Goal: Task Accomplishment & Management: Complete application form

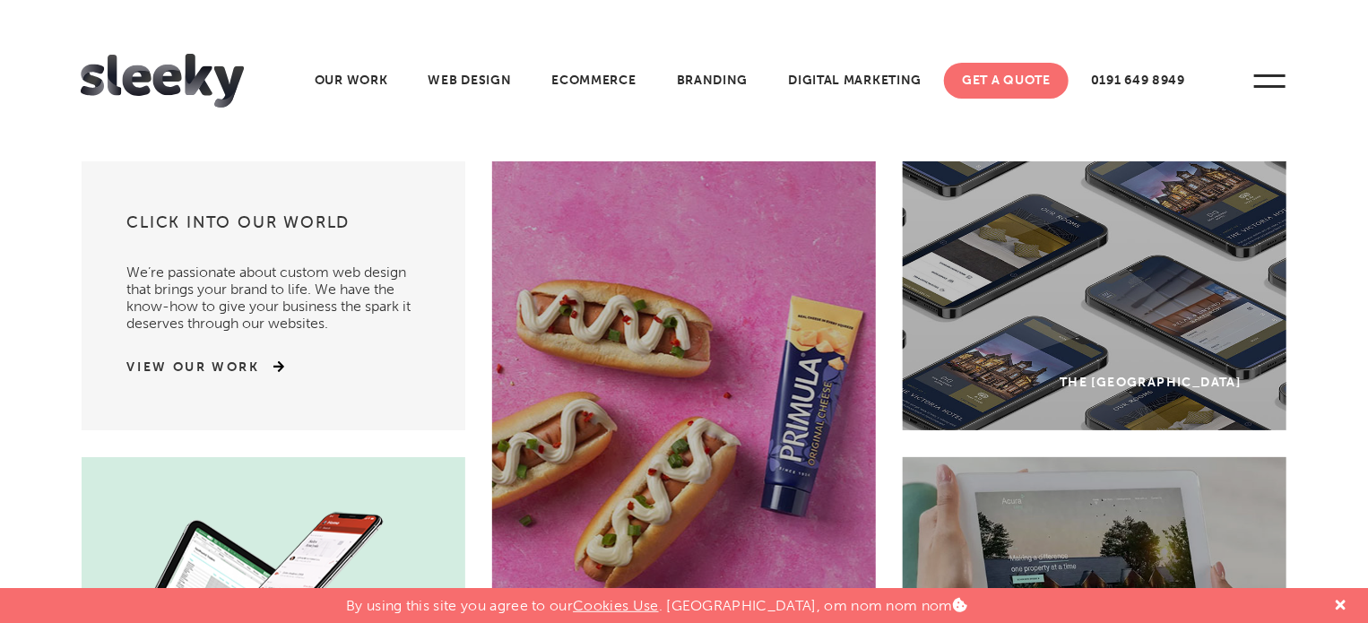
click at [1008, 84] on link "Get A Quote" at bounding box center [1006, 81] width 125 height 36
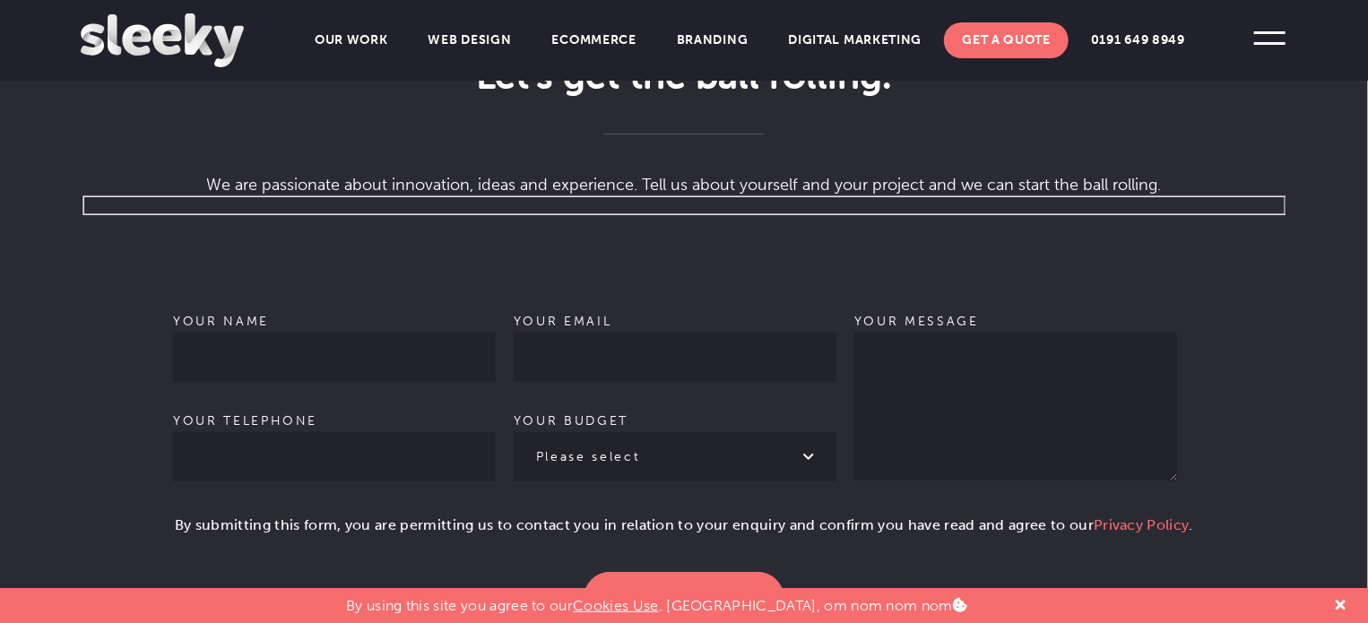
scroll to position [1255, 0]
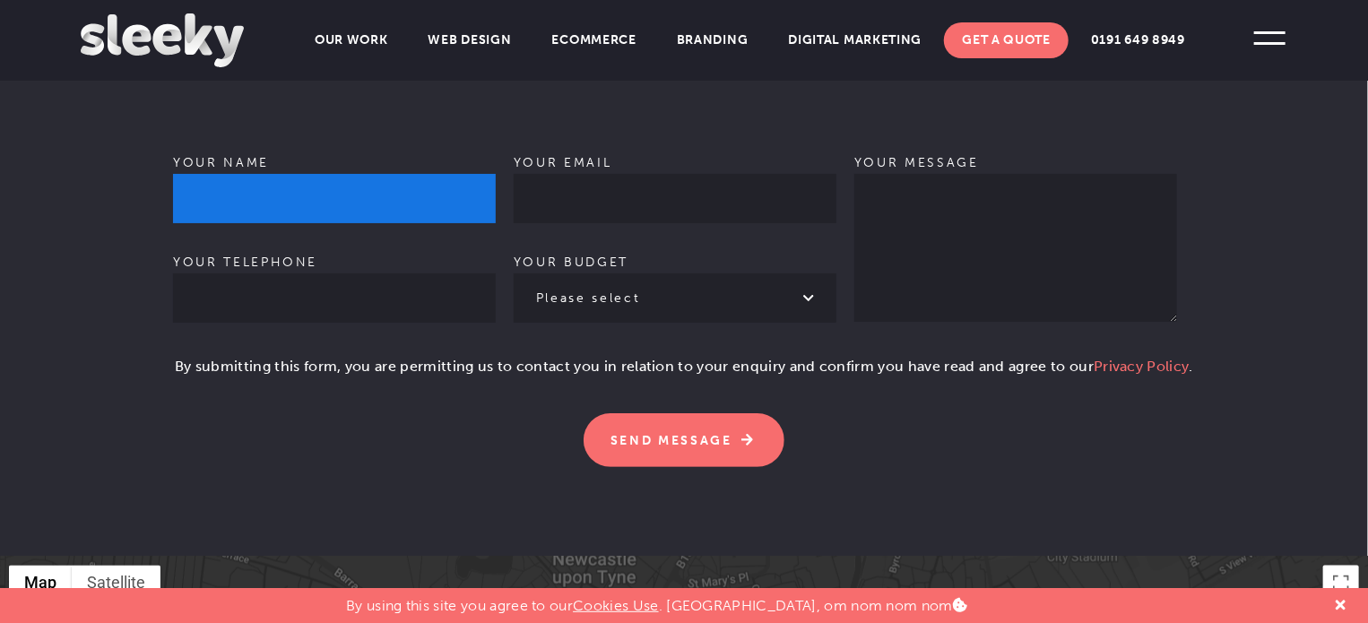
click at [215, 178] on input "Your name" at bounding box center [334, 198] width 323 height 49
type input "[PERSON_NAME]"
type input "09933406998"
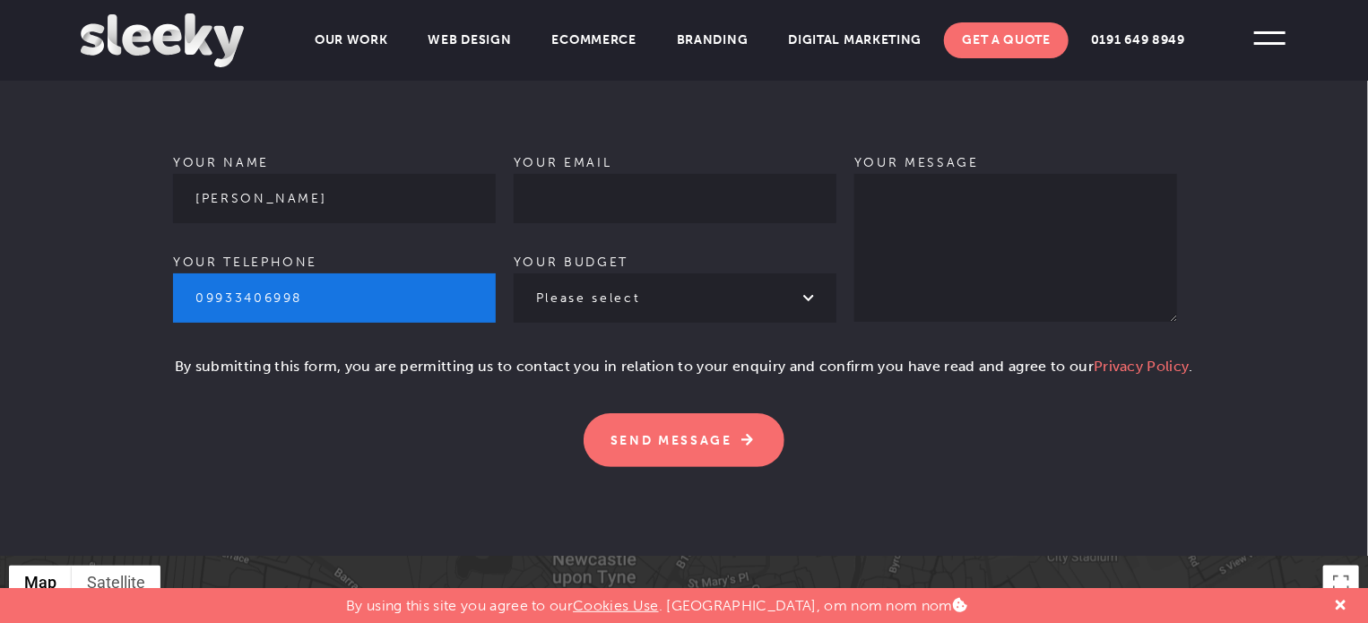
type input "[EMAIL_ADDRESS][DOMAIN_NAME]"
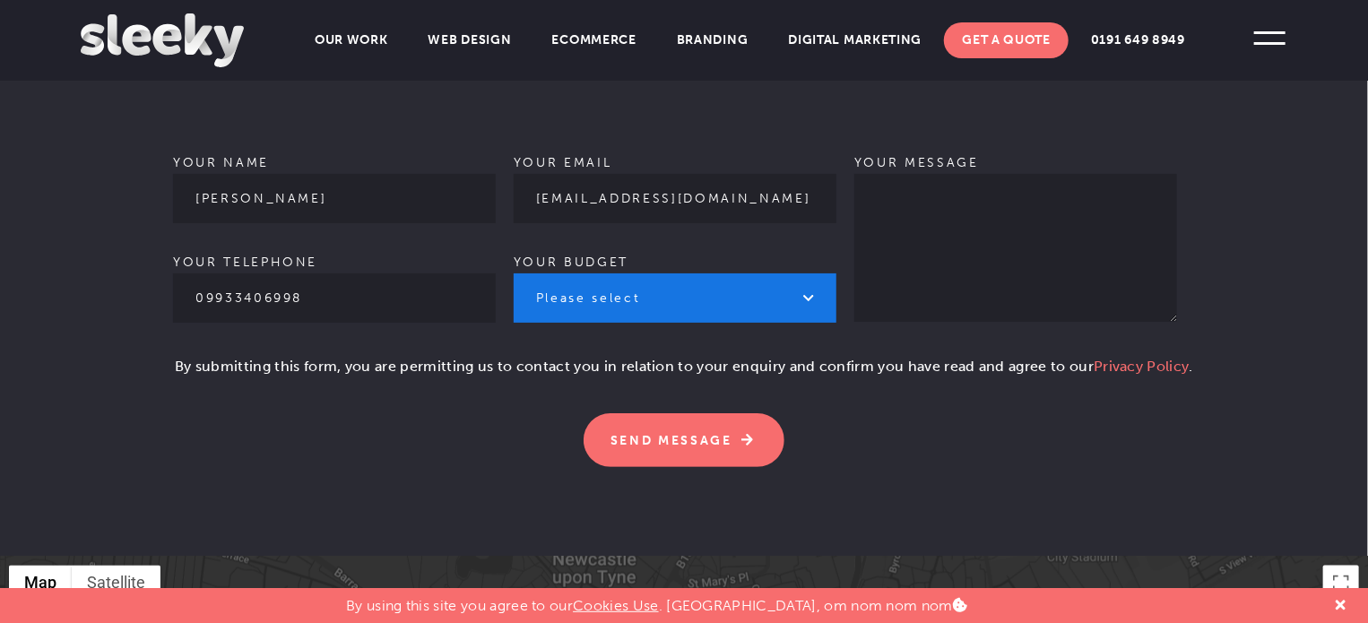
click at [525, 273] on select "Please select £1k - £2k £2k - £3k £3k - £4k £4k - £5k £5k - £10k More than £10k" at bounding box center [675, 297] width 323 height 49
select select "£2k - £3k"
click at [514, 273] on select "Please select £1k - £2k £2k - £3k £3k - £4k £4k - £5k £5k - £10k More than £10k" at bounding box center [675, 297] width 323 height 49
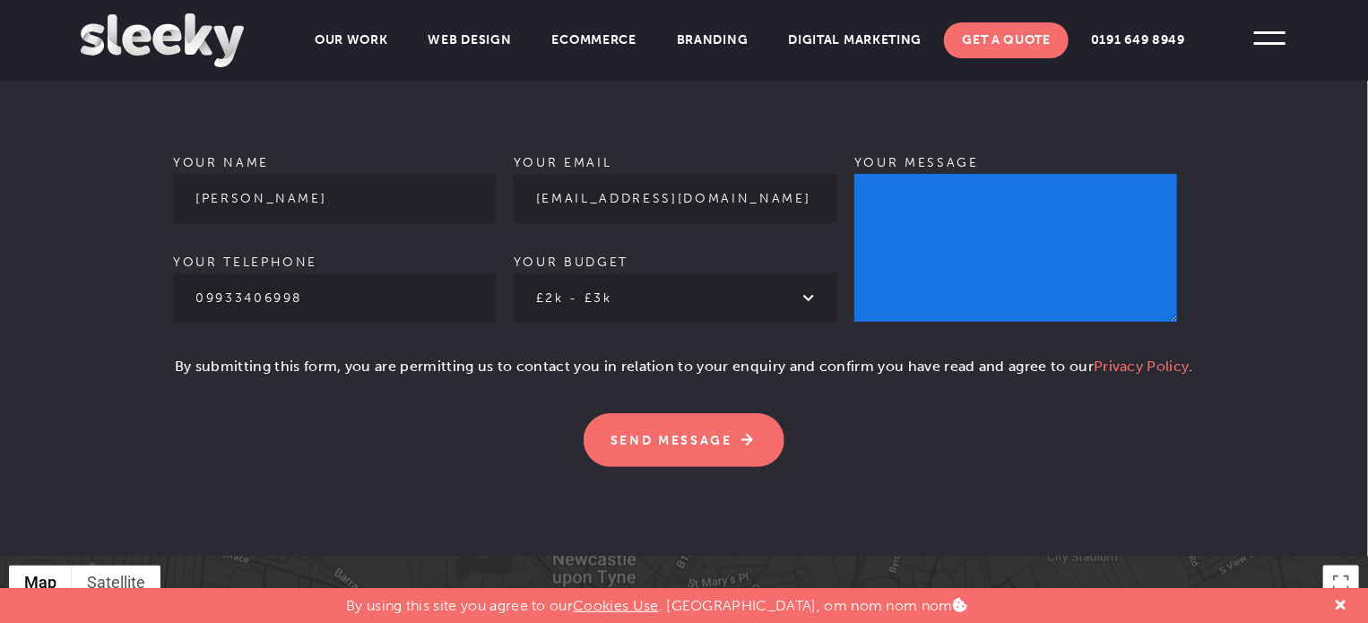
click at [971, 188] on textarea "Your message" at bounding box center [1015, 248] width 323 height 148
paste textarea "Hello, Looking for link-building services? If yes then I have more than 10k+ si…"
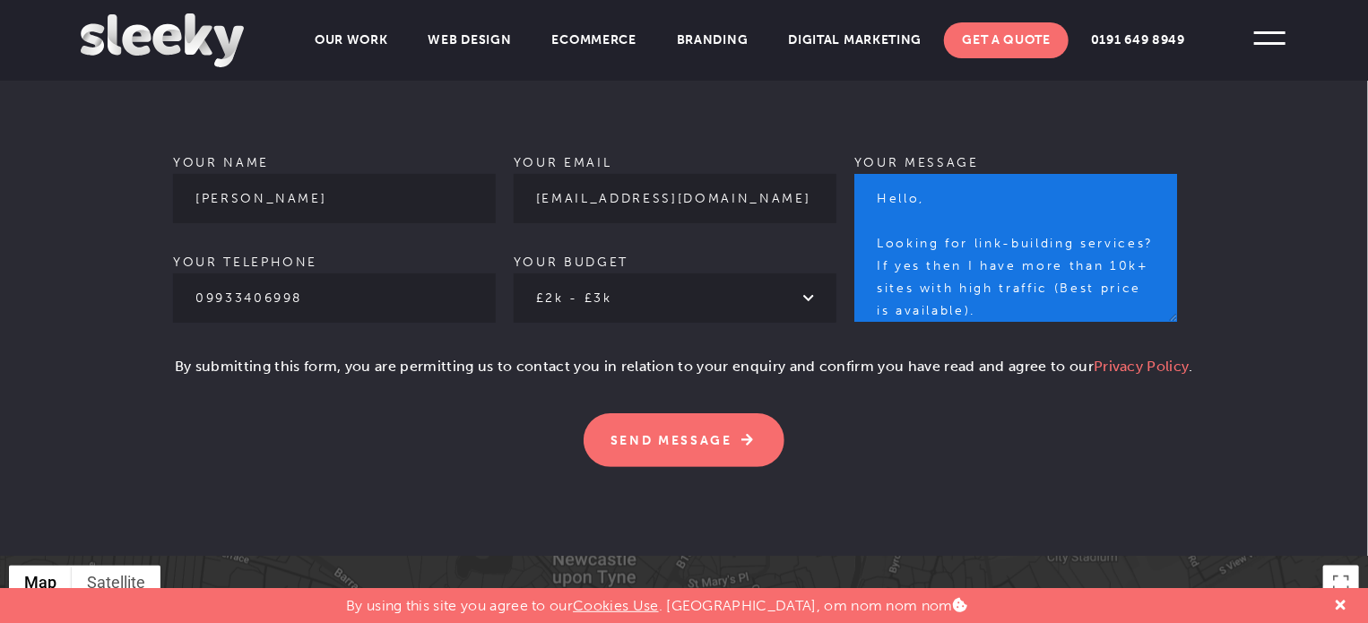
scroll to position [265, 0]
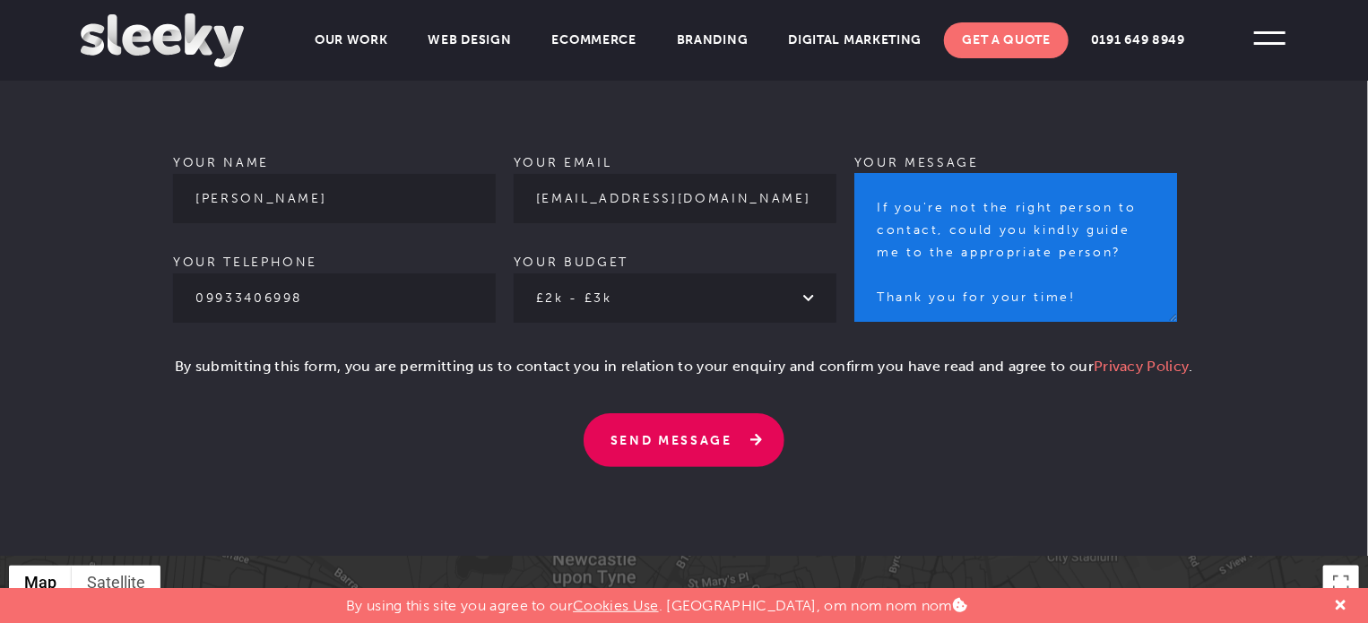
type textarea "Hello, Looking for link-building services? If yes then I have more than 10k+ si…"
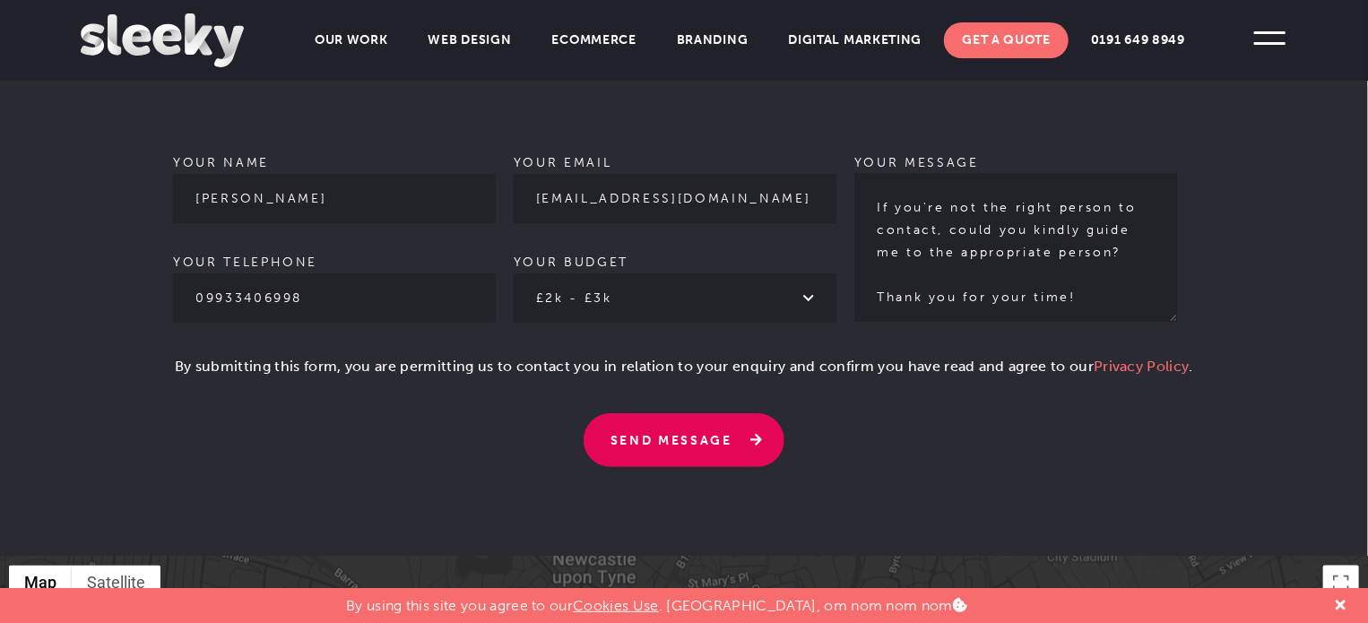
click at [677, 415] on input "Send Message" at bounding box center [684, 440] width 201 height 54
click at [639, 425] on input "Send Message" at bounding box center [684, 440] width 201 height 54
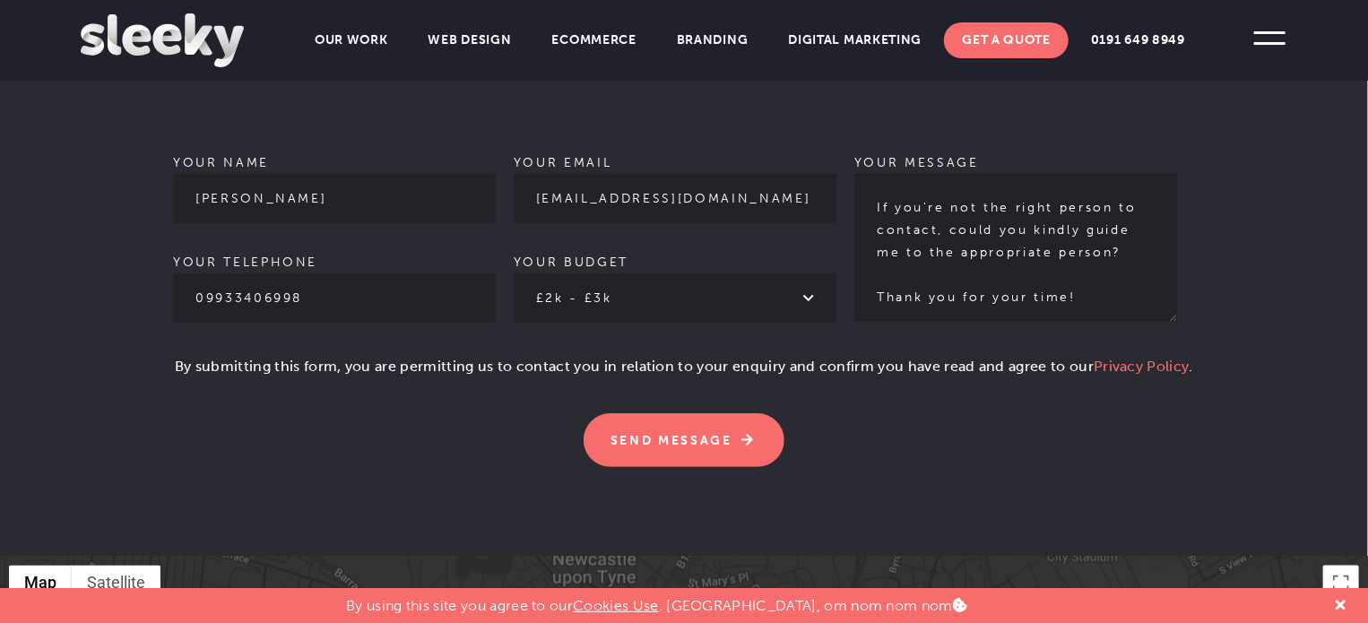
click at [161, 341] on form "Your name Sachin Mandal Your telephone 09933406998 Your email sachin.digitallin…" at bounding box center [684, 252] width 1207 height 430
drag, startPoint x: 777, startPoint y: 474, endPoint x: 733, endPoint y: 451, distance: 49.7
click at [778, 474] on section "Give us a shout Let’s get the ball rolling . We are passionate about innovation…" at bounding box center [684, 163] width 1368 height 786
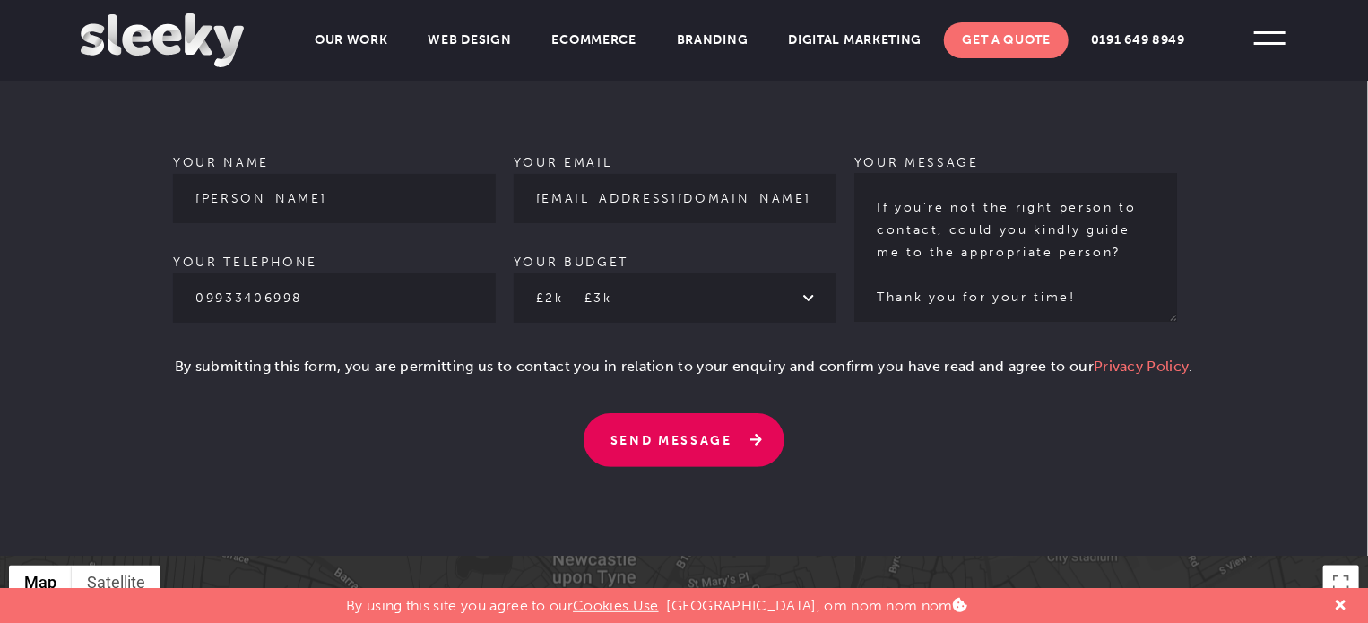
click at [689, 424] on input "Send Message" at bounding box center [684, 440] width 201 height 54
click at [685, 418] on input "Send Message" at bounding box center [684, 440] width 201 height 54
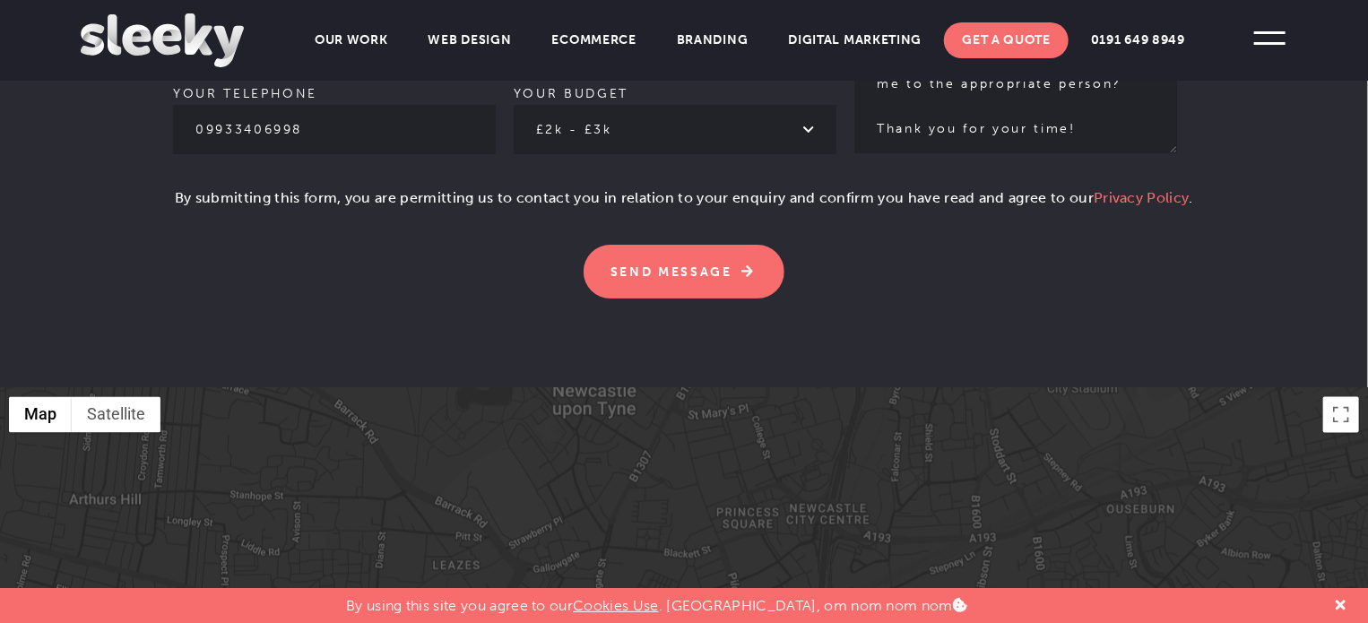
scroll to position [1435, 0]
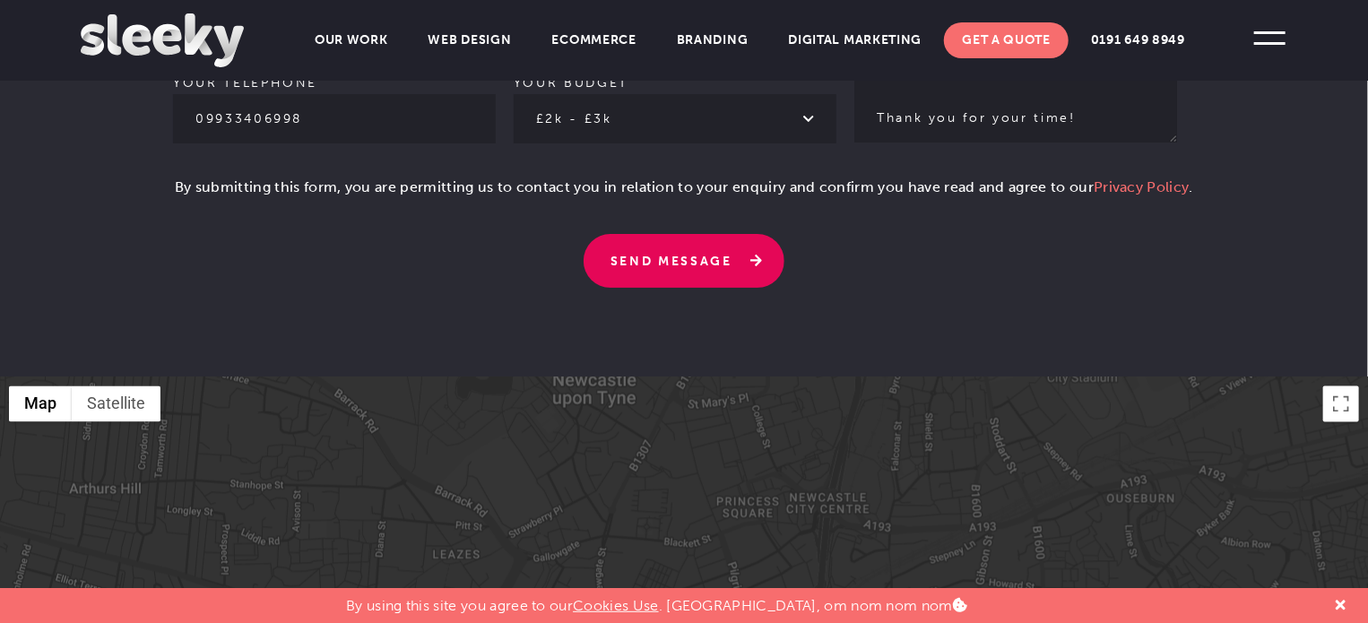
click at [698, 237] on input "Send Message" at bounding box center [684, 261] width 201 height 54
click at [674, 234] on input "Send Message" at bounding box center [684, 261] width 201 height 54
click at [680, 234] on input "Send Message" at bounding box center [684, 261] width 201 height 54
drag, startPoint x: 717, startPoint y: 232, endPoint x: 726, endPoint y: 233, distance: 9.0
click at [719, 234] on input "Send Message" at bounding box center [684, 261] width 201 height 54
